Goal: Find specific page/section: Find specific page/section

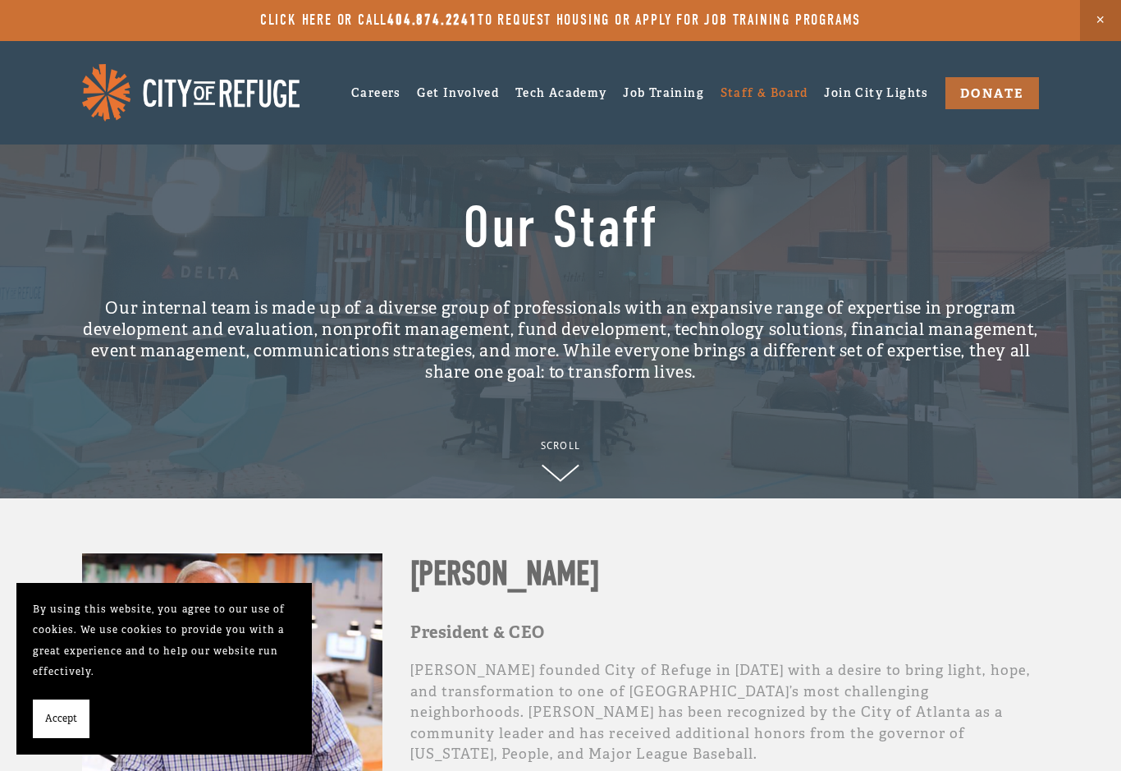
click at [153, 95] on img at bounding box center [190, 92] width 217 height 57
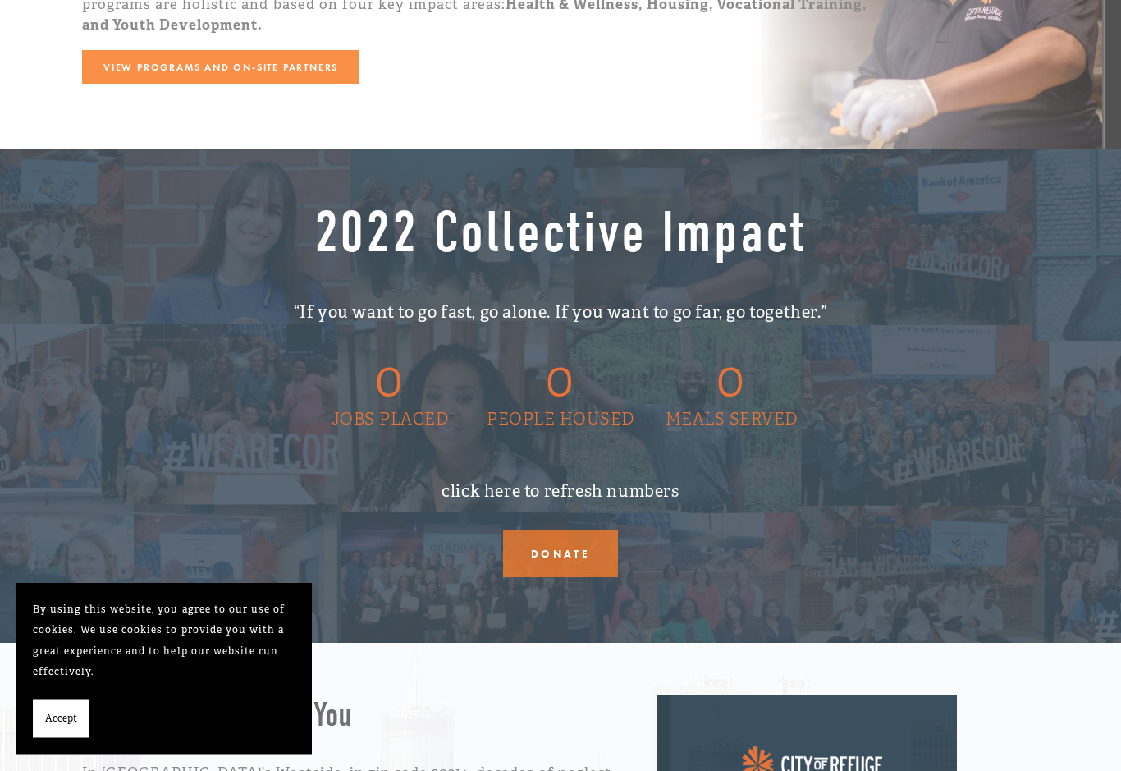
scroll to position [2583, 0]
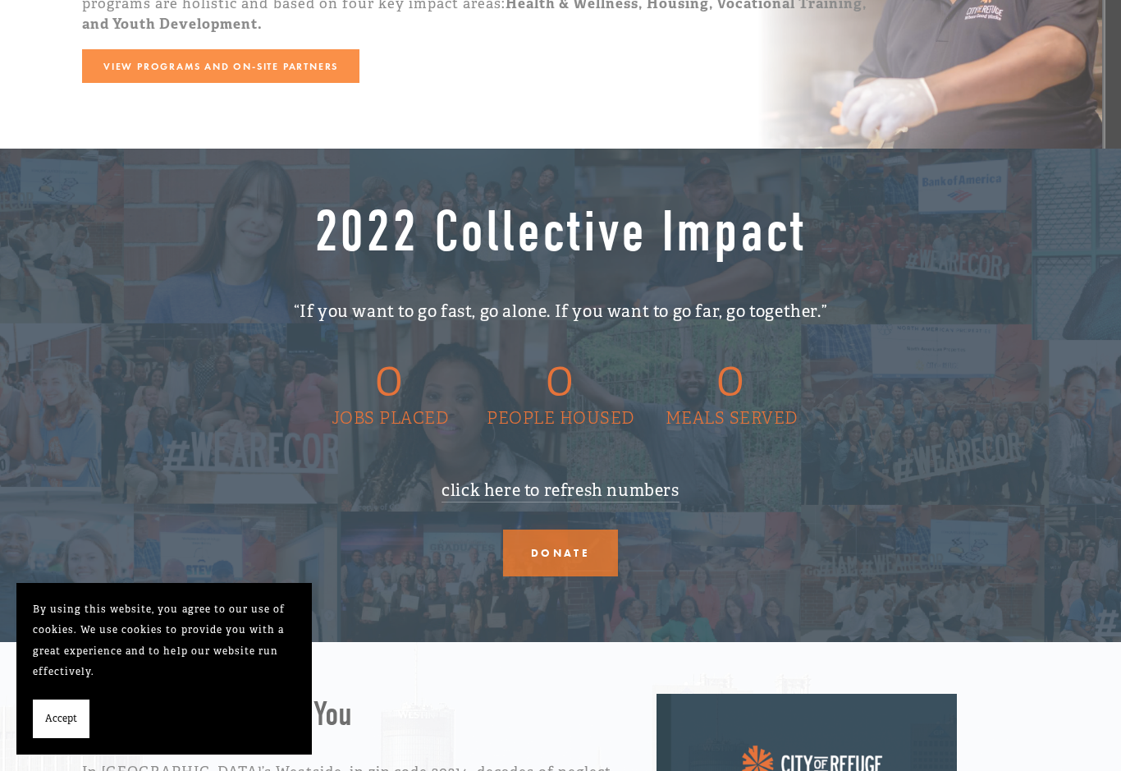
click at [638, 491] on link "click here to refresh numbers" at bounding box center [559, 491] width 237 height 22
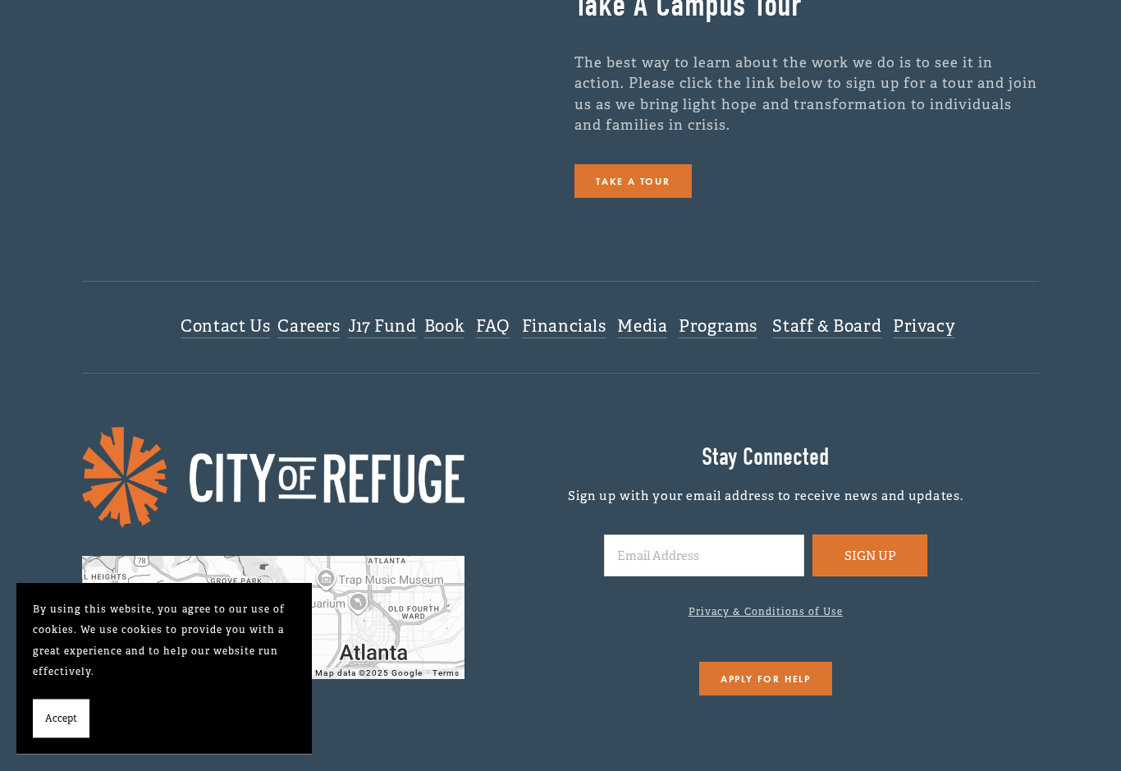
scroll to position [3837, 0]
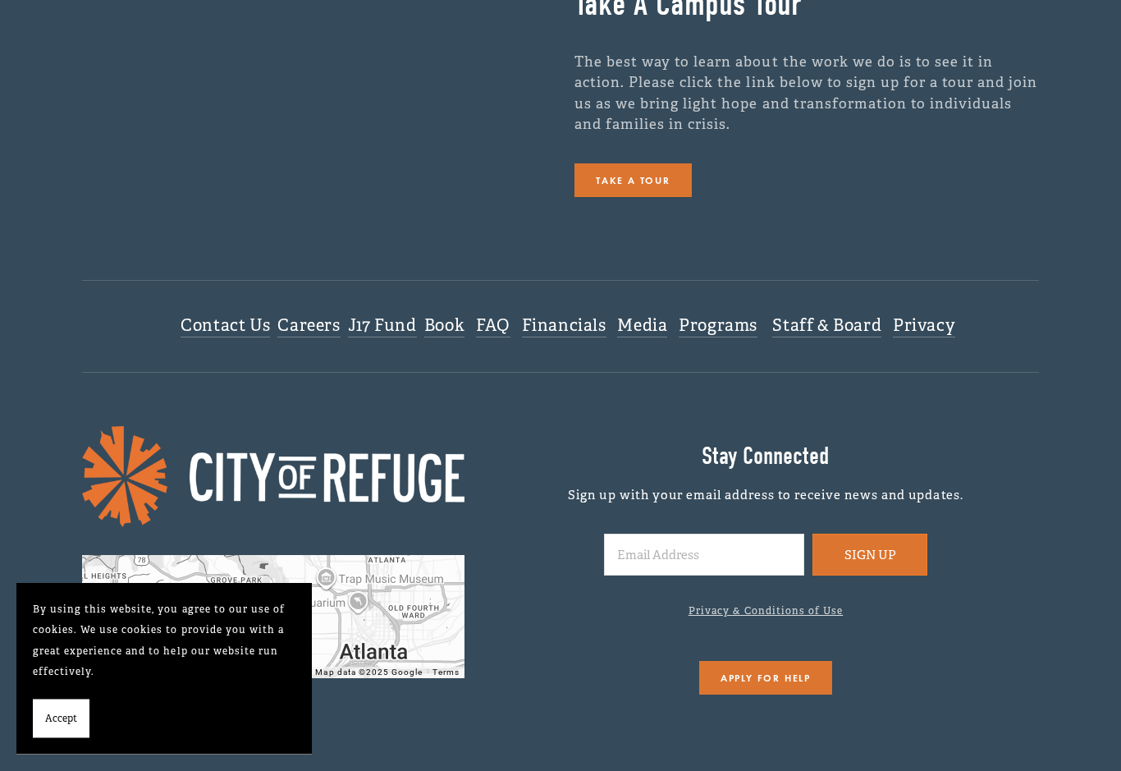
click at [835, 327] on link "Staff & Board" at bounding box center [826, 327] width 109 height 22
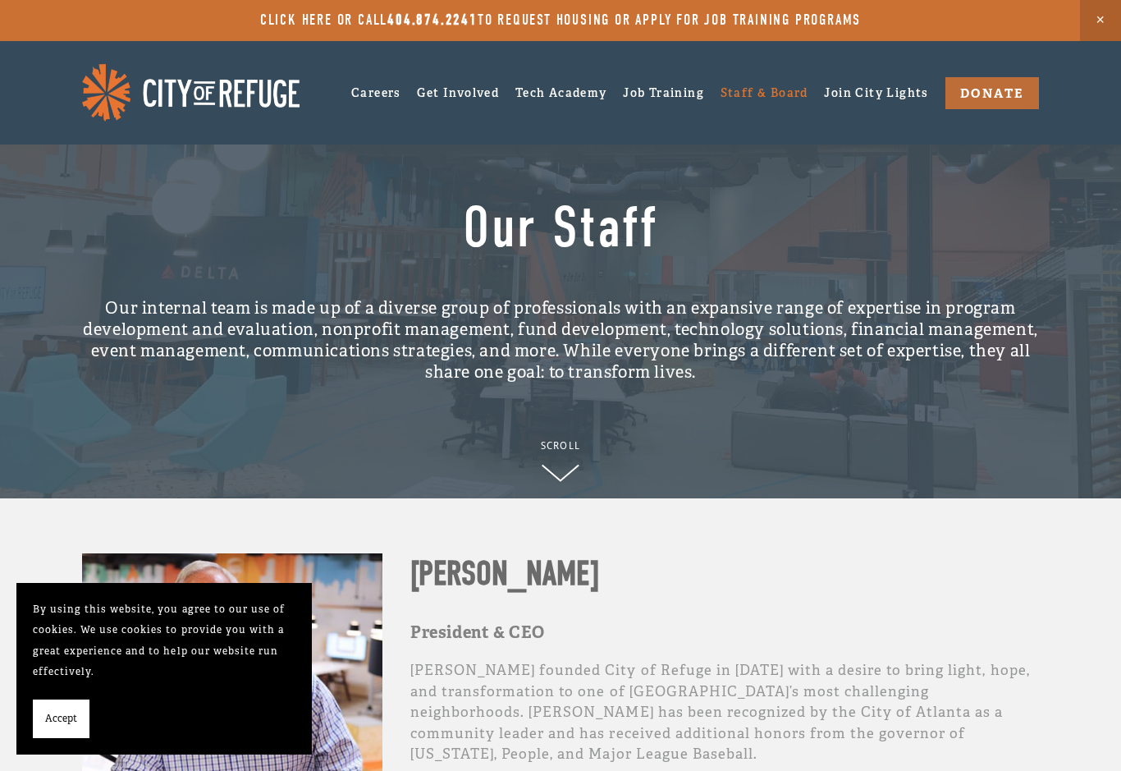
click at [368, 92] on link "Careers" at bounding box center [376, 92] width 50 height 25
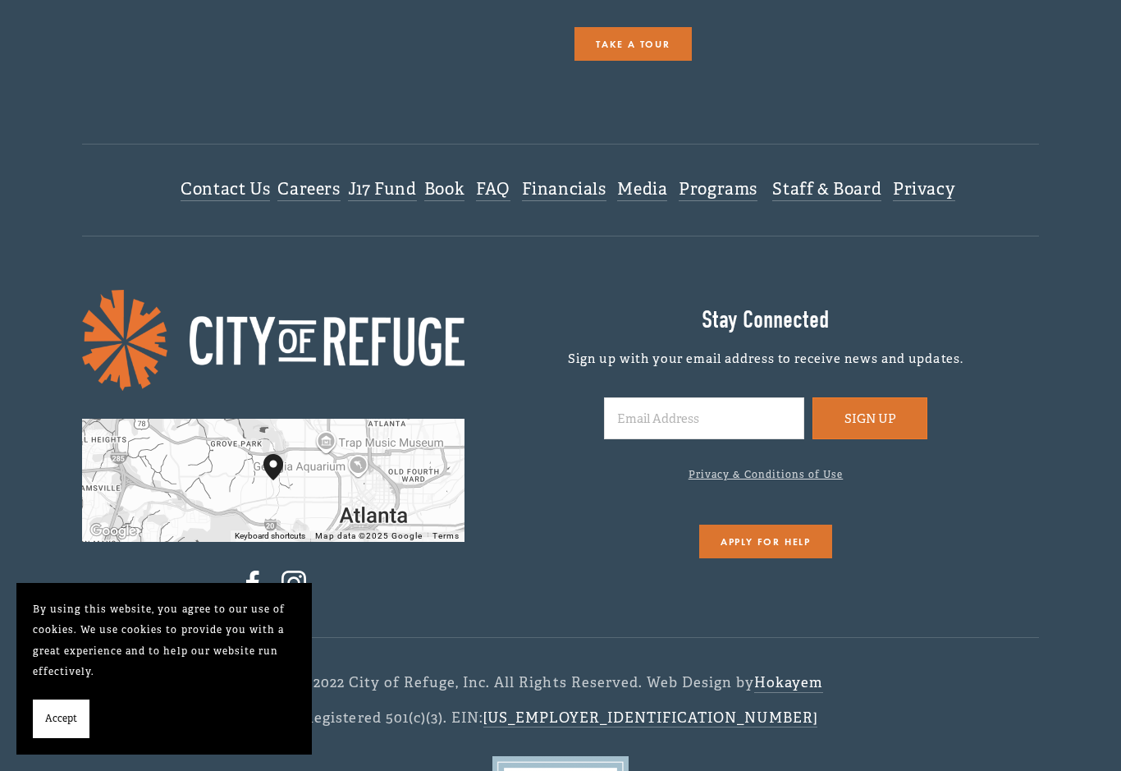
scroll to position [3351, 0]
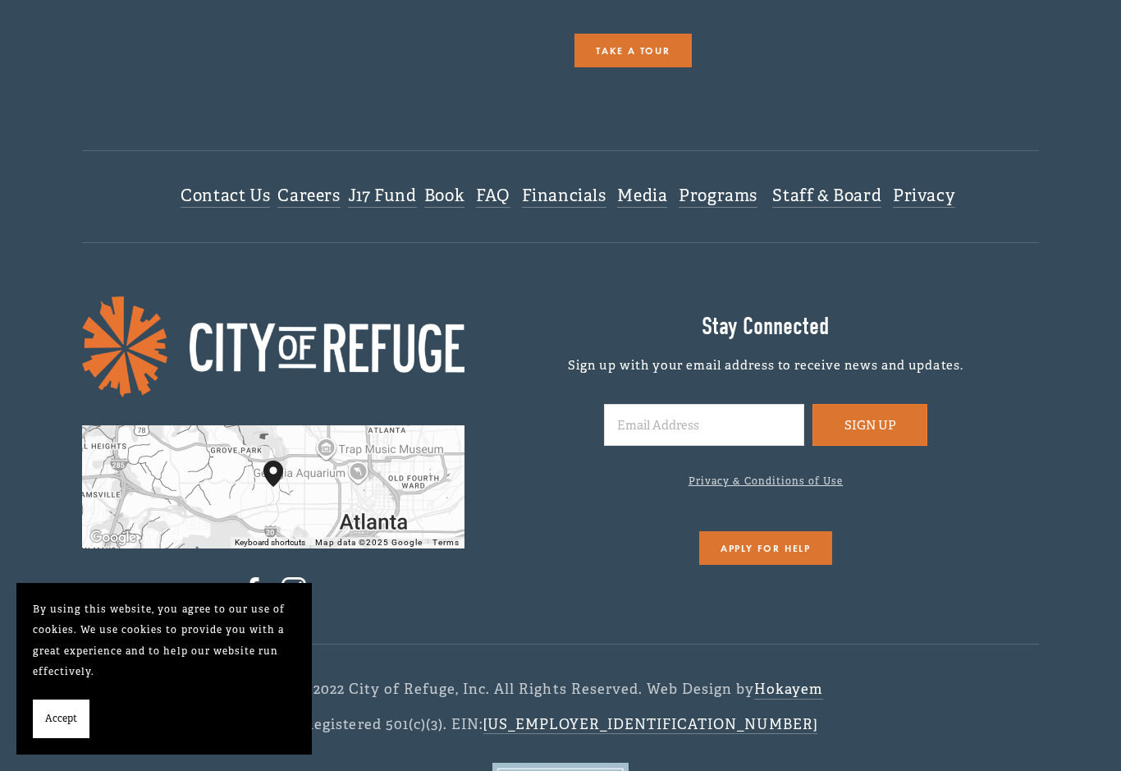
click at [579, 191] on link "Financials" at bounding box center [564, 196] width 85 height 22
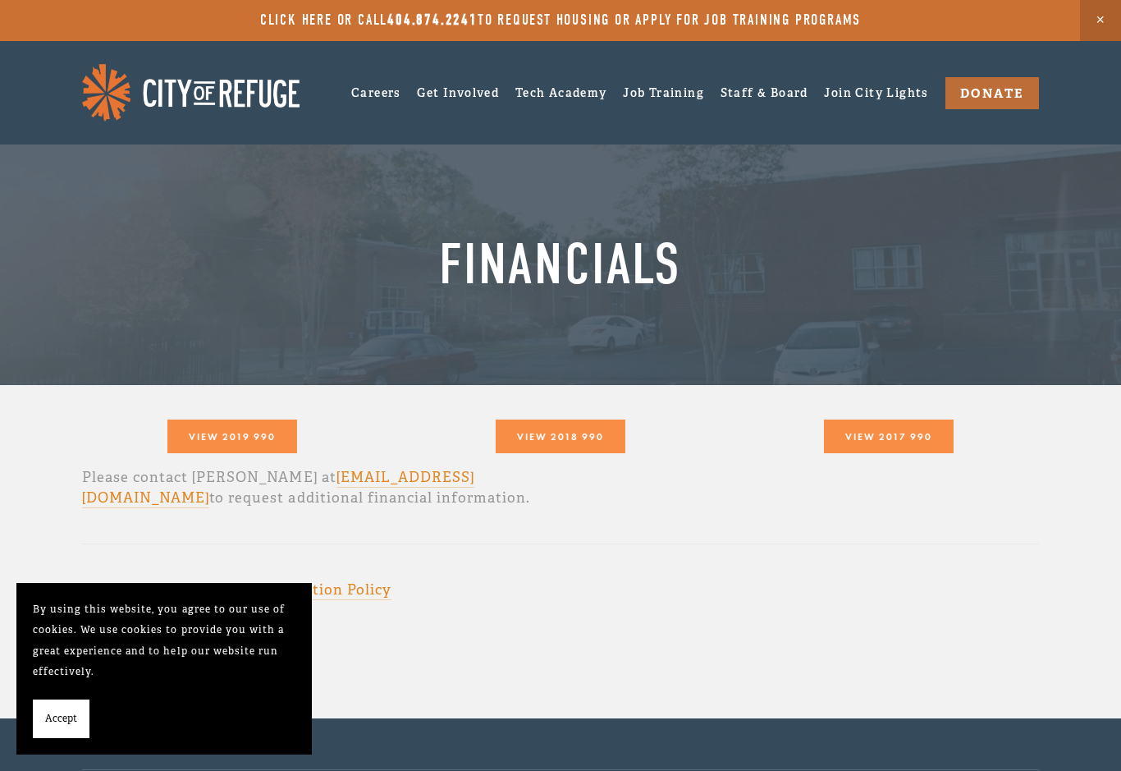
click at [1017, 96] on link "DONATE" at bounding box center [992, 93] width 94 height 32
